Goal: Task Accomplishment & Management: Complete application form

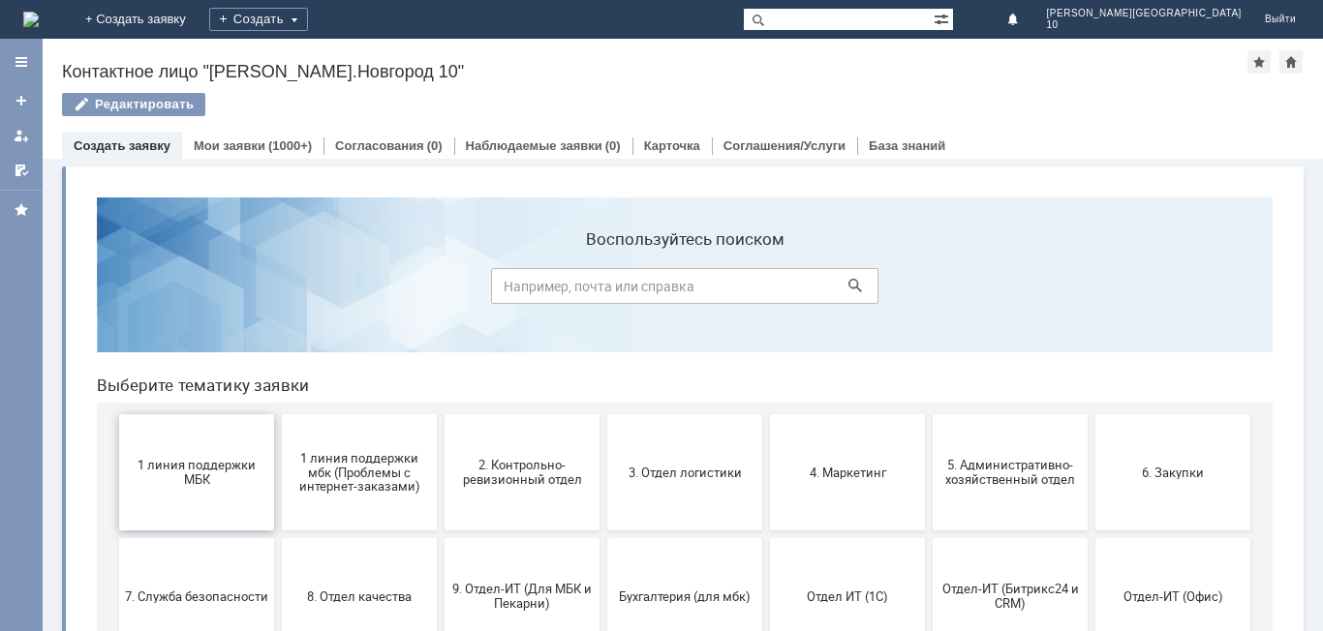
click at [204, 484] on span "1 линия поддержки МБК" at bounding box center [196, 472] width 143 height 29
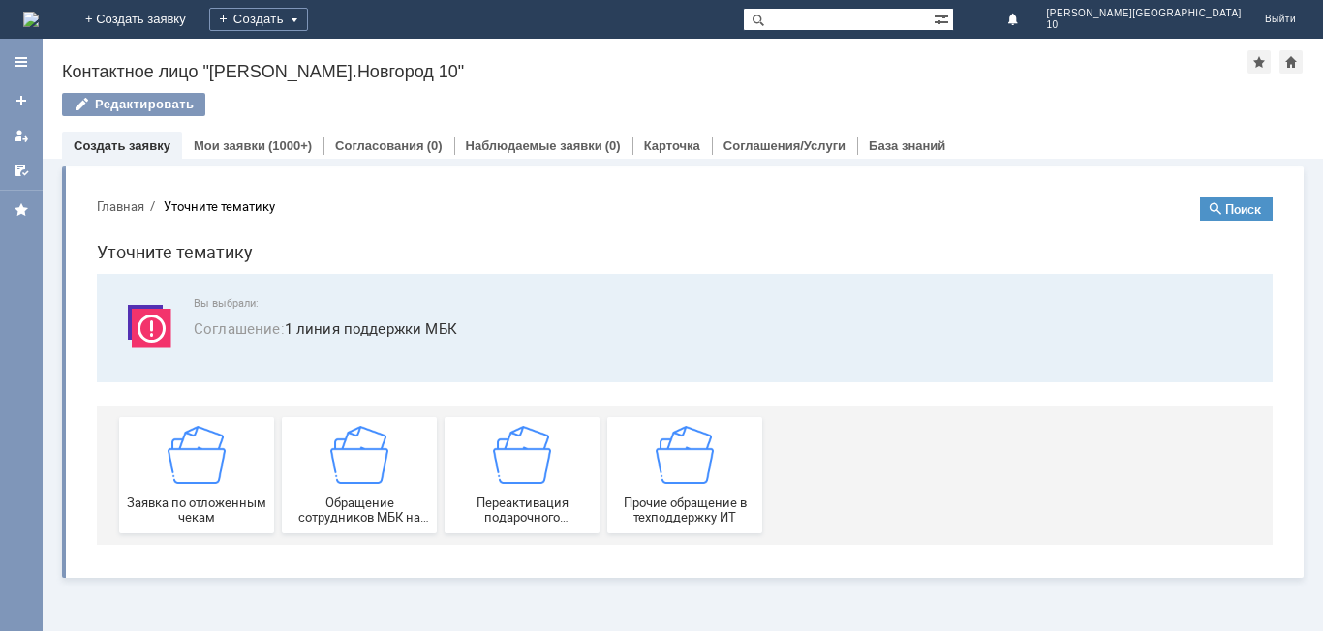
click at [204, 484] on img at bounding box center [196, 455] width 58 height 58
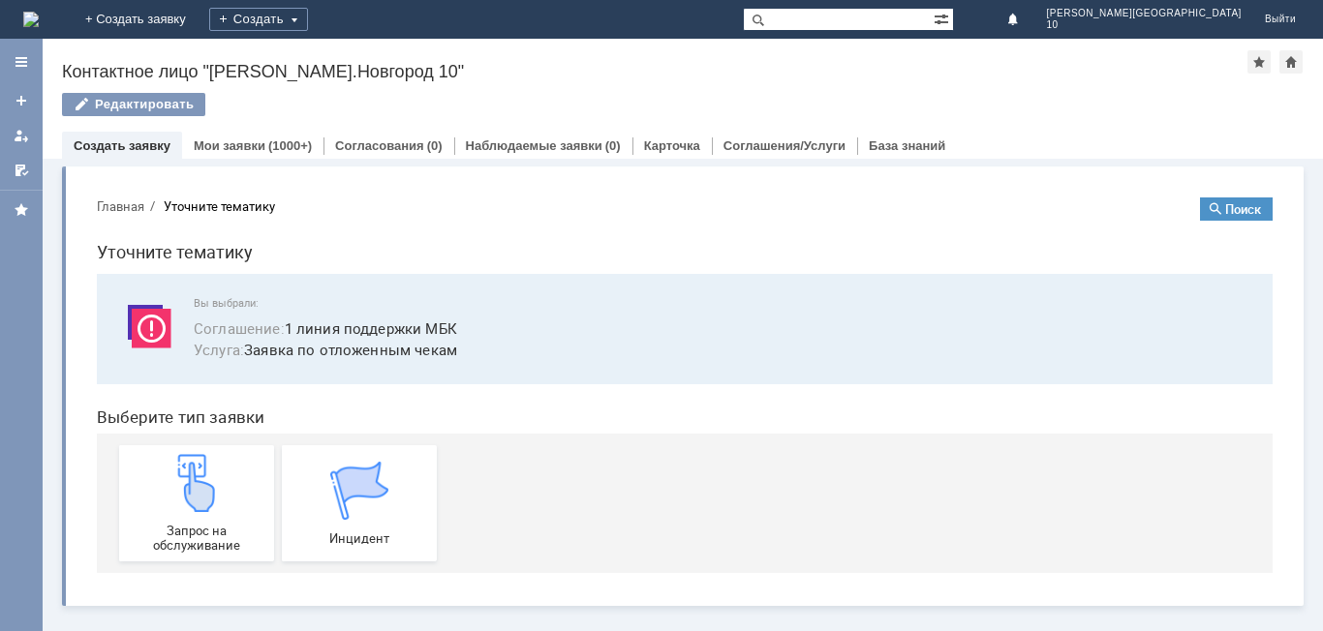
click at [204, 484] on img at bounding box center [196, 483] width 58 height 58
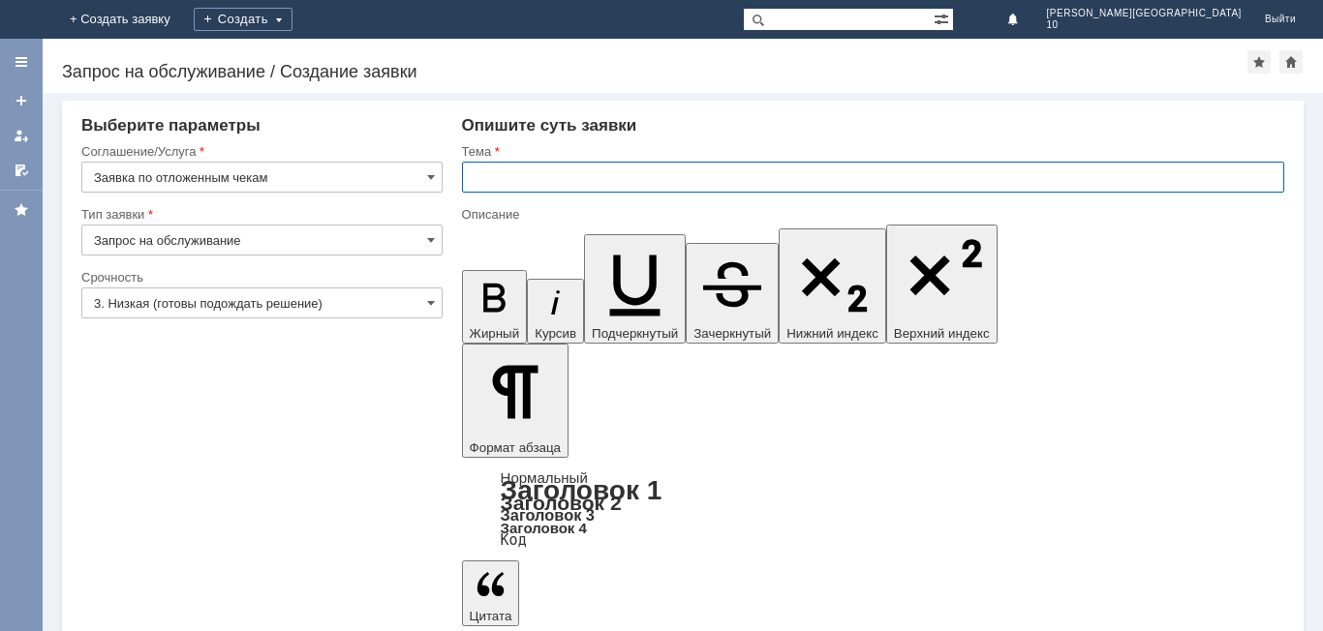
click at [514, 184] on input "text" at bounding box center [873, 177] width 822 height 31
type input "Отложенный чек"
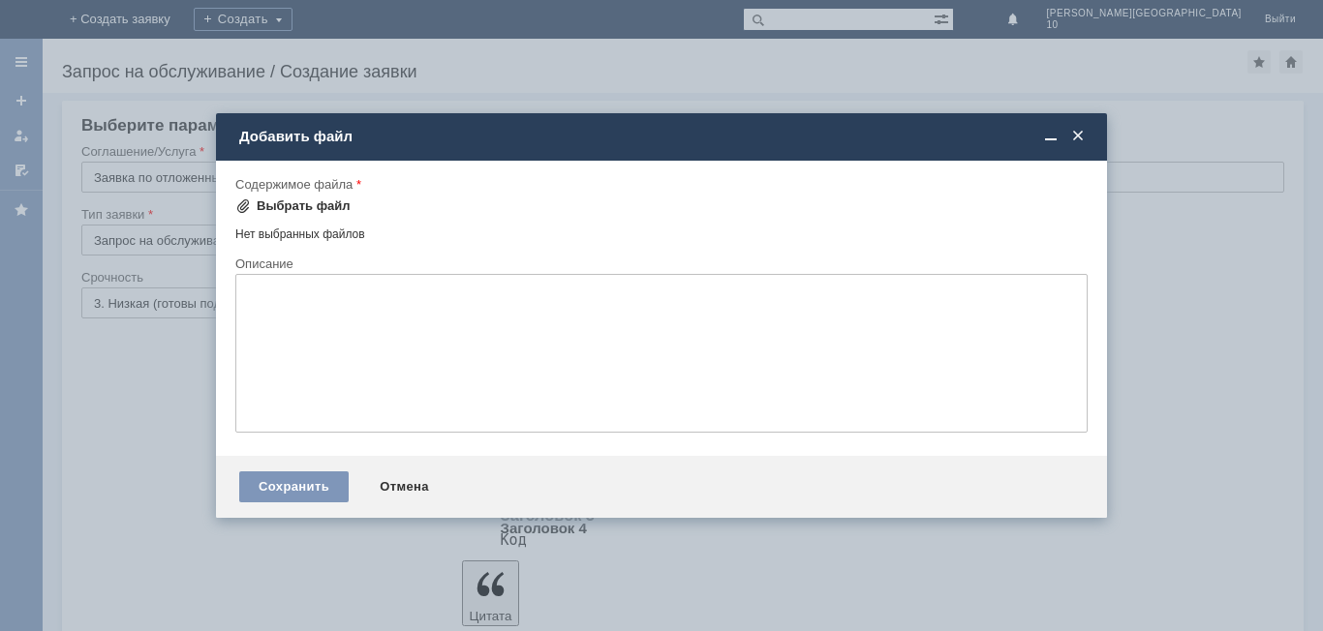
click at [317, 206] on div "Выбрать файл" at bounding box center [304, 205] width 94 height 15
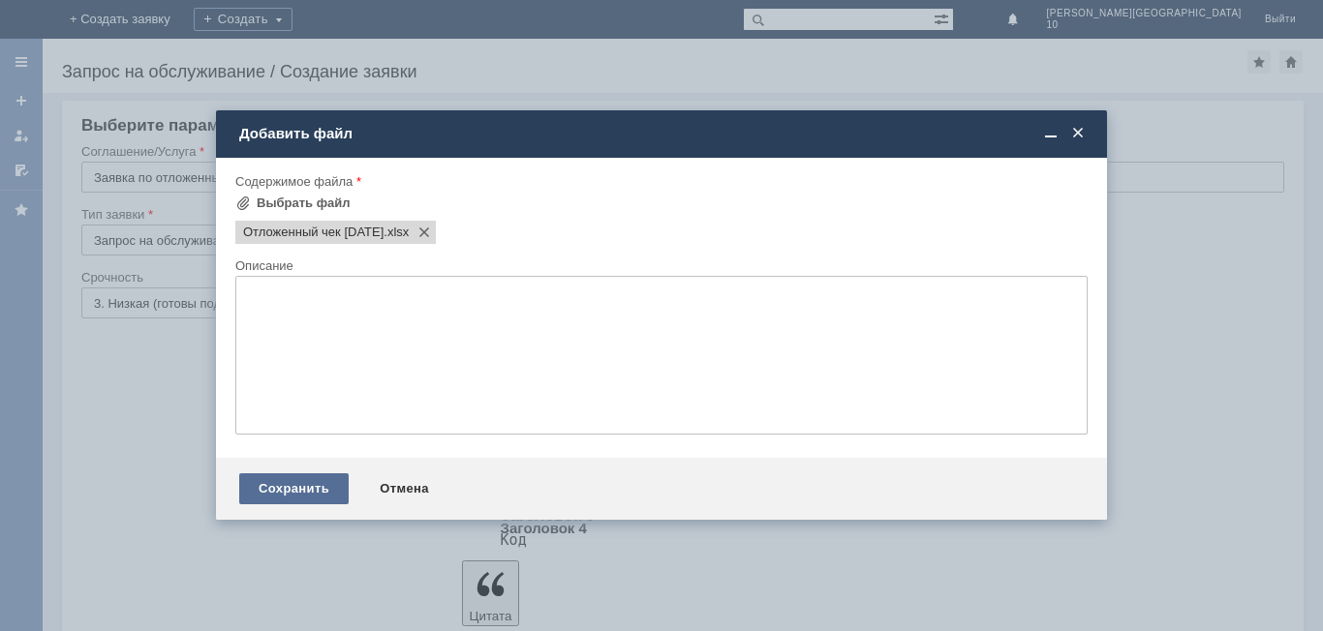
click at [289, 495] on div "Сохранить" at bounding box center [293, 488] width 109 height 31
